Goal: Use online tool/utility: Utilize a website feature to perform a specific function

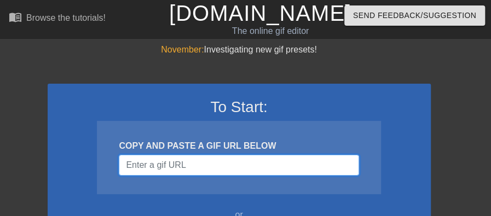
click at [150, 162] on input "Username" at bounding box center [239, 165] width 240 height 21
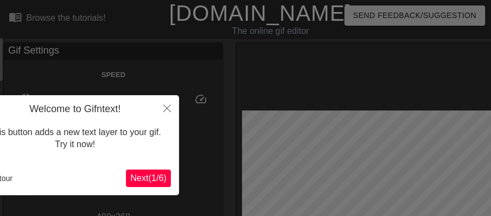
scroll to position [27, 0]
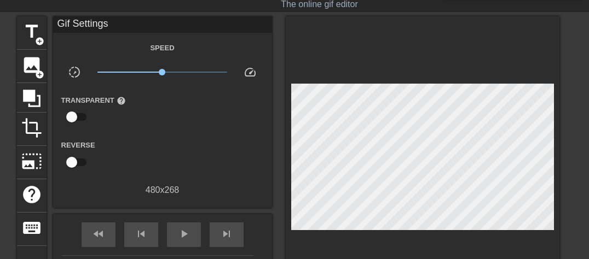
type input "30"
click at [31, 38] on span "title" at bounding box center [31, 31] width 21 height 21
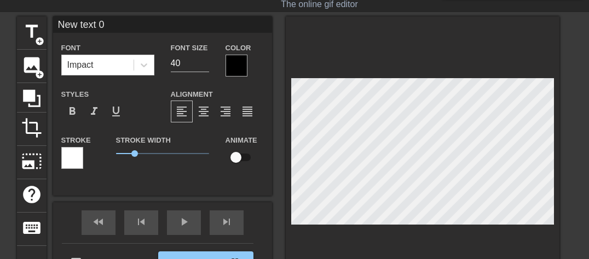
click at [242, 65] on div at bounding box center [236, 66] width 22 height 22
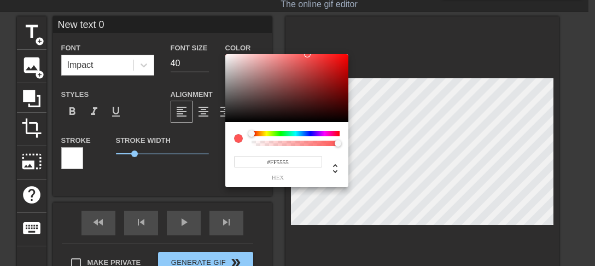
type input "#FFFFFF"
drag, startPoint x: 266, startPoint y: 95, endPoint x: 210, endPoint y: 48, distance: 73.4
click at [210, 48] on div "#FFFFFF hex" at bounding box center [297, 133] width 595 height 266
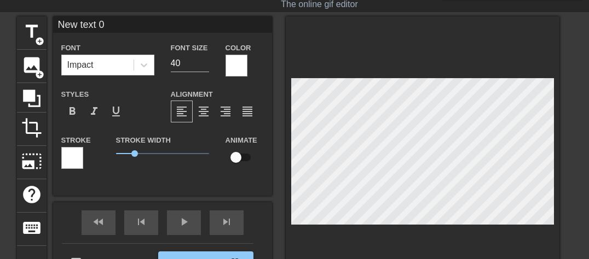
click at [68, 153] on div at bounding box center [72, 158] width 22 height 22
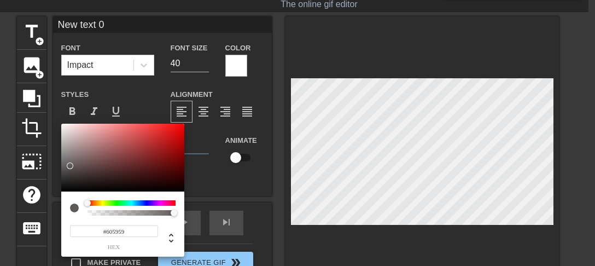
type input "#000000"
drag, startPoint x: 70, startPoint y: 155, endPoint x: 49, endPoint y: 229, distance: 76.7
click at [49, 216] on div "#000000 hex" at bounding box center [297, 133] width 595 height 266
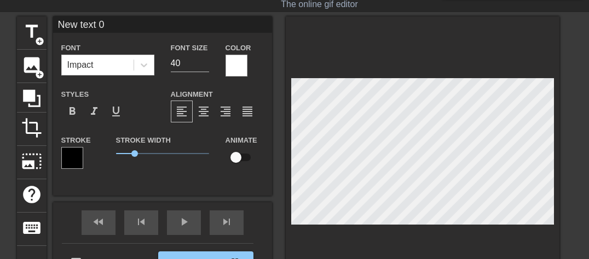
click at [121, 19] on input "New text 0" at bounding box center [162, 24] width 219 height 16
type input "NOSTO"
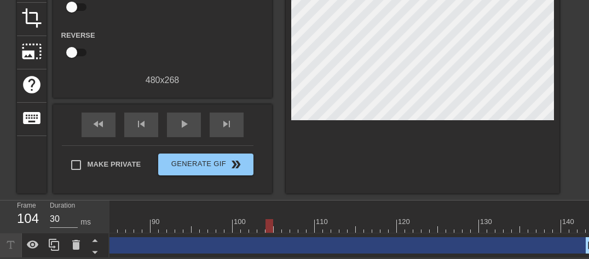
scroll to position [0, 690]
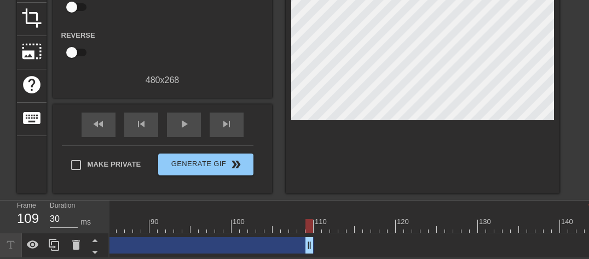
drag, startPoint x: 584, startPoint y: 237, endPoint x: 308, endPoint y: 239, distance: 275.7
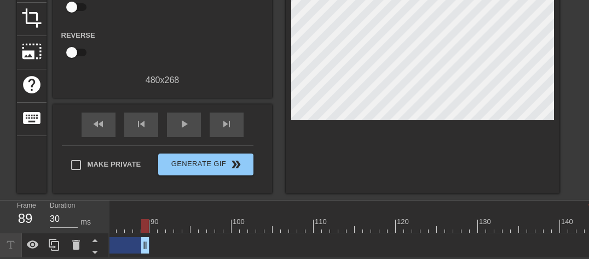
drag, startPoint x: 308, startPoint y: 234, endPoint x: 144, endPoint y: 239, distance: 164.2
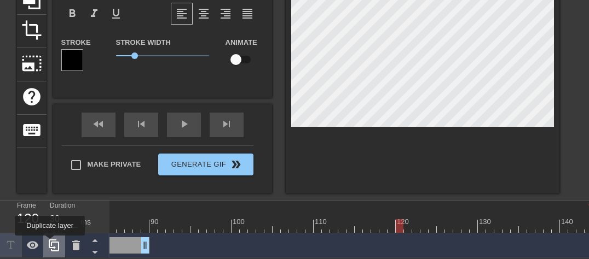
click at [50, 216] on icon at bounding box center [54, 245] width 13 height 13
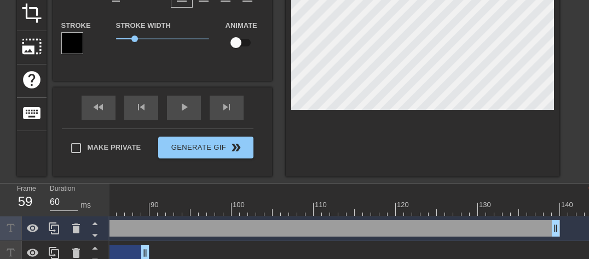
drag, startPoint x: 125, startPoint y: 230, endPoint x: 532, endPoint y: 218, distance: 407.7
click at [490, 216] on div "NOSTO drag_handle drag_handle" at bounding box center [5, 229] width 1173 height 25
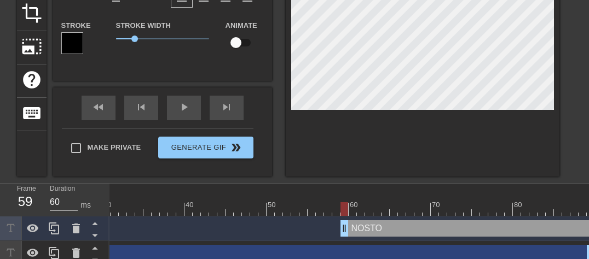
scroll to position [0, 225]
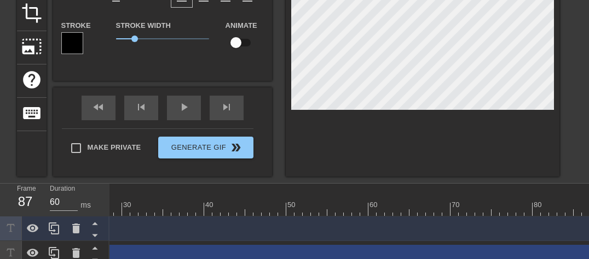
drag, startPoint x: 363, startPoint y: 229, endPoint x: 593, endPoint y: 216, distance: 230.1
click at [490, 216] on html "menu_book Browse the tutorials! [DOMAIN_NAME] The online gif editor Send Feedba…" at bounding box center [294, 61] width 589 height 407
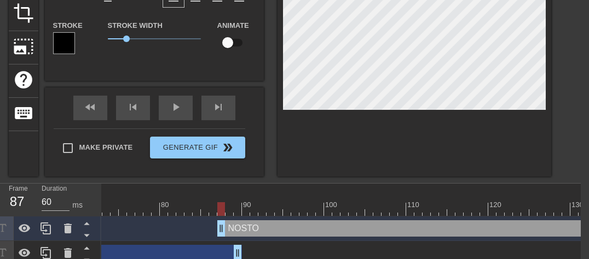
scroll to position [0, 592]
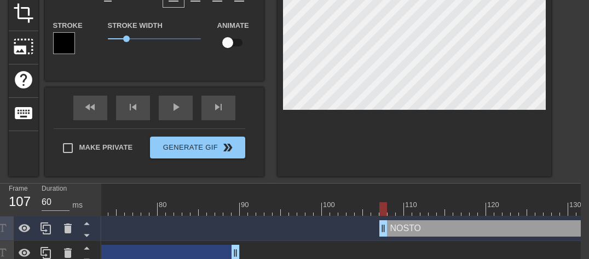
type input "30"
drag, startPoint x: 221, startPoint y: 225, endPoint x: 391, endPoint y: 226, distance: 169.6
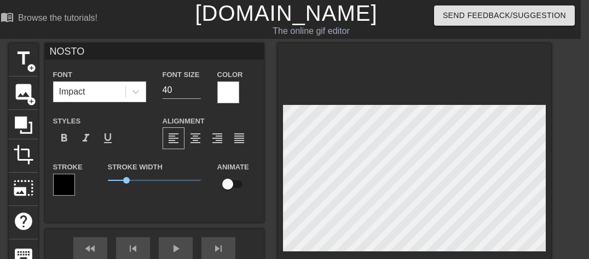
scroll to position [0, 8]
click at [198, 92] on input "36" at bounding box center [181, 90] width 38 height 18
click at [198, 92] on input "33" at bounding box center [181, 90] width 38 height 18
click at [198, 92] on input "32" at bounding box center [181, 90] width 38 height 18
type input "31"
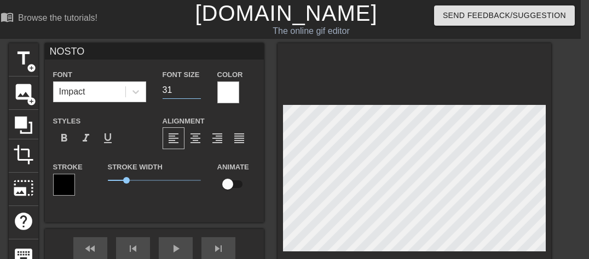
click at [198, 92] on input "31" at bounding box center [181, 90] width 38 height 18
click at [122, 45] on input "NOSTO" at bounding box center [154, 51] width 219 height 16
type input "N"
type input "PENIS"
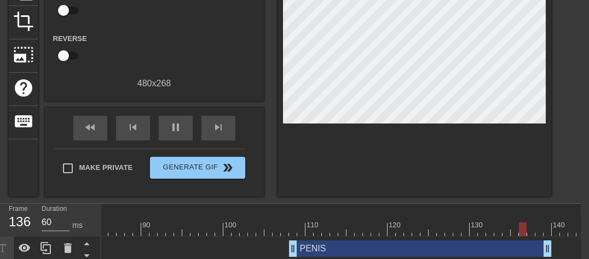
type input "30"
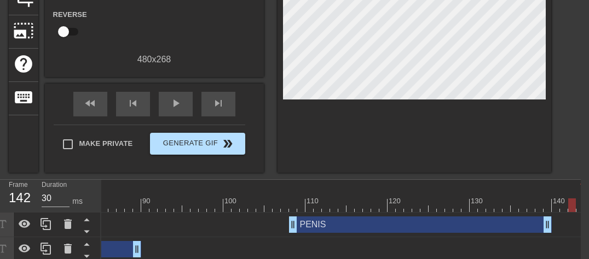
scroll to position [158, 8]
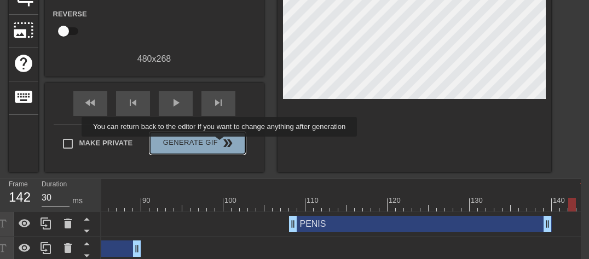
click at [221, 144] on span "double_arrow" at bounding box center [227, 143] width 13 height 13
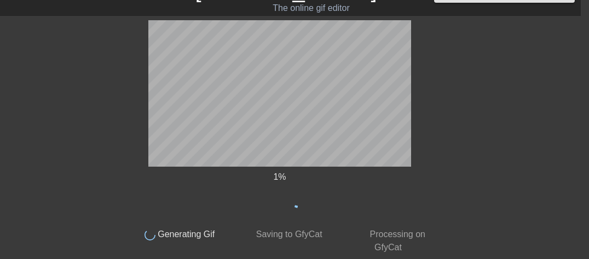
scroll to position [0, 8]
